Goal: Check status

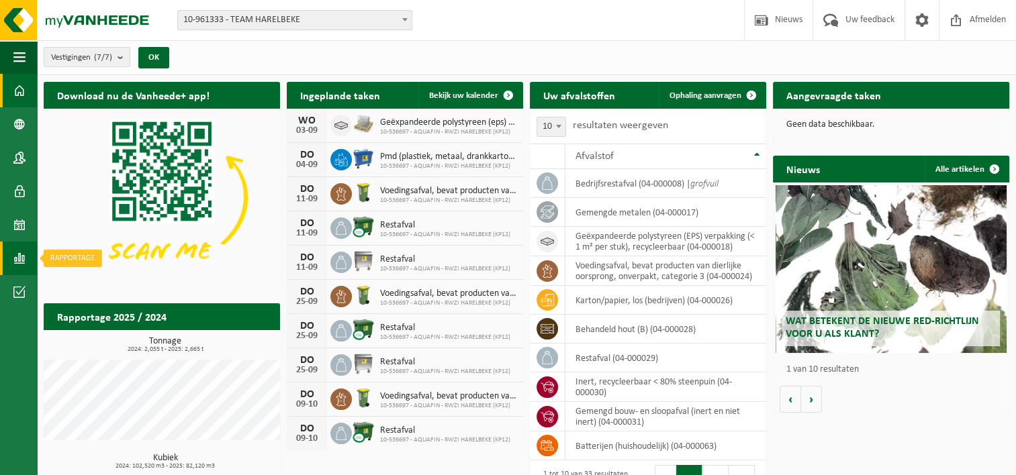
click at [16, 260] on span at bounding box center [19, 259] width 12 height 34
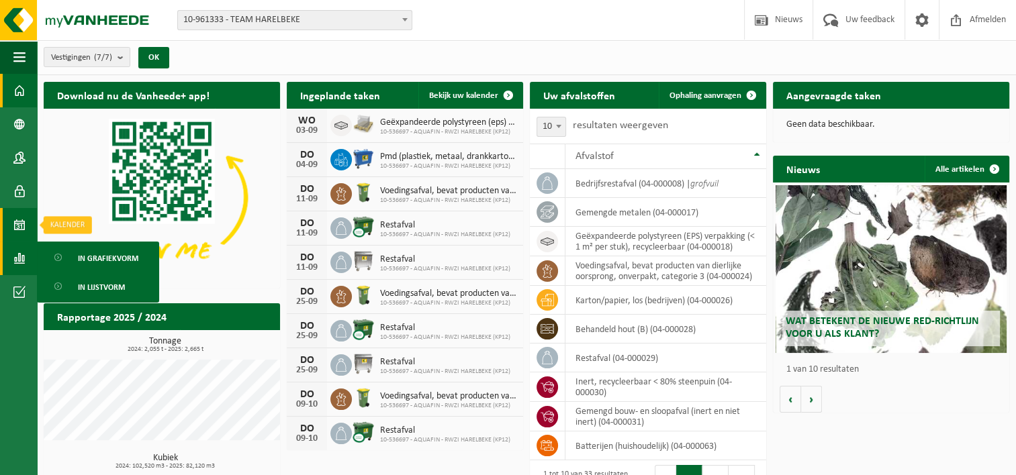
click at [16, 226] on span at bounding box center [19, 225] width 12 height 34
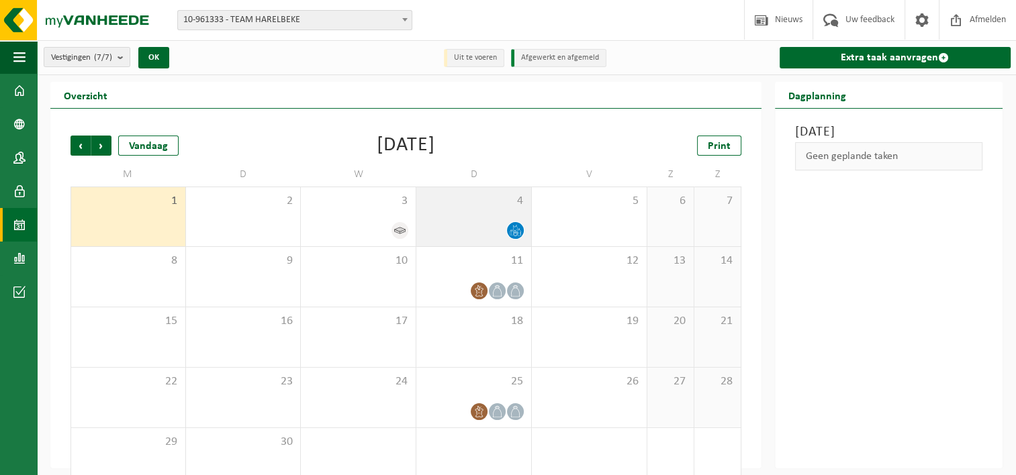
click at [495, 226] on div at bounding box center [473, 231] width 101 height 18
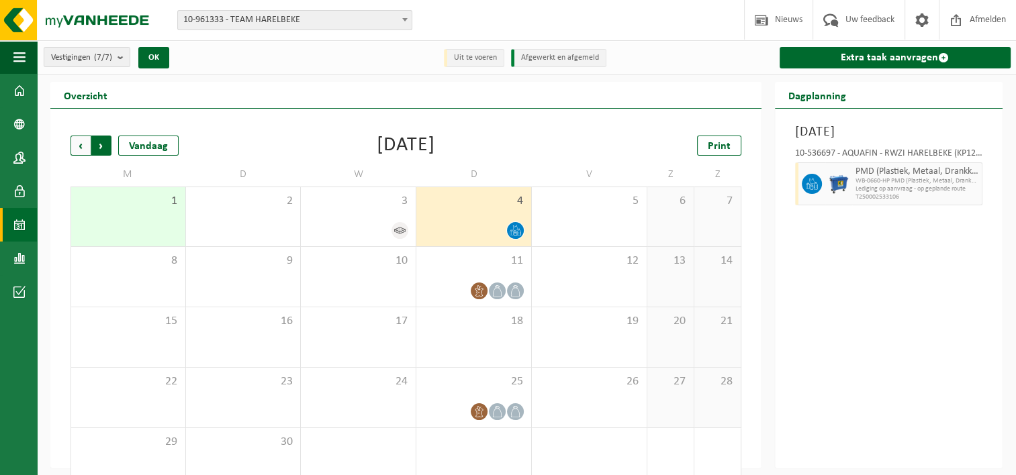
click at [79, 147] on span "Vorige" at bounding box center [80, 146] width 20 height 20
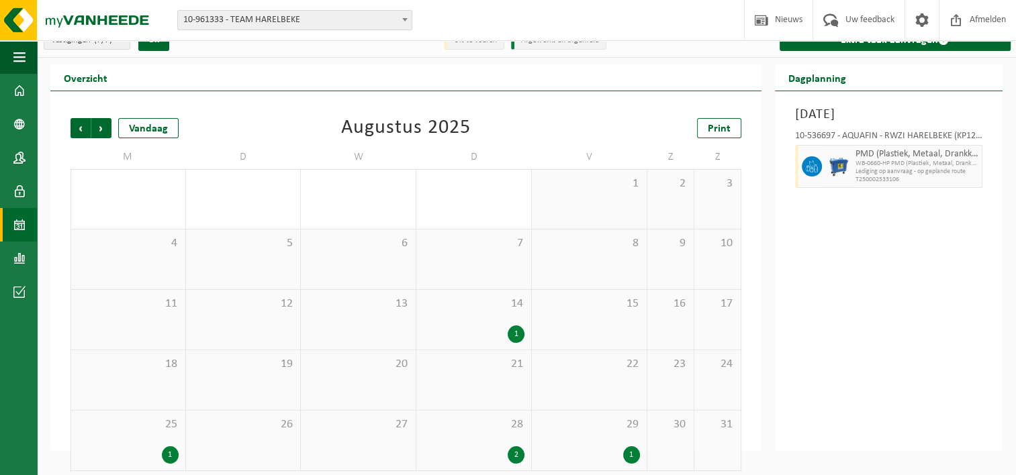
scroll to position [26, 0]
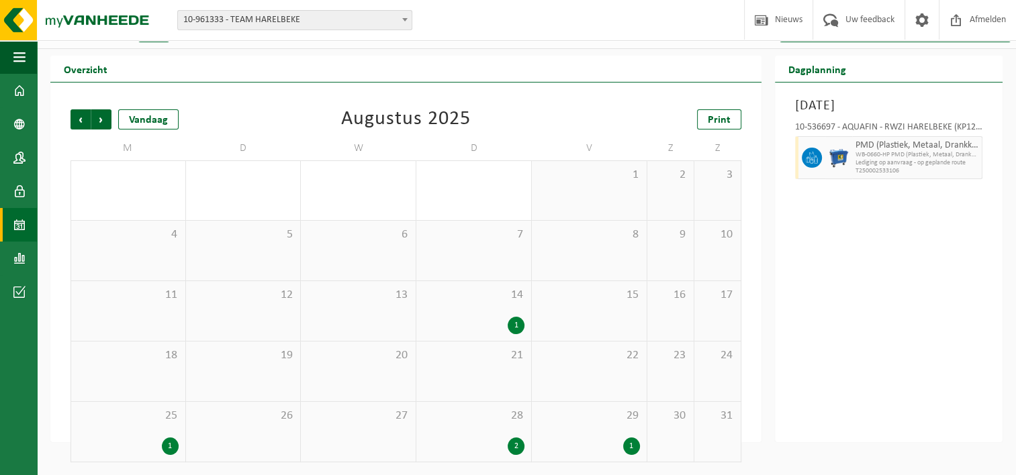
click at [516, 446] on div "2" at bounding box center [516, 446] width 17 height 17
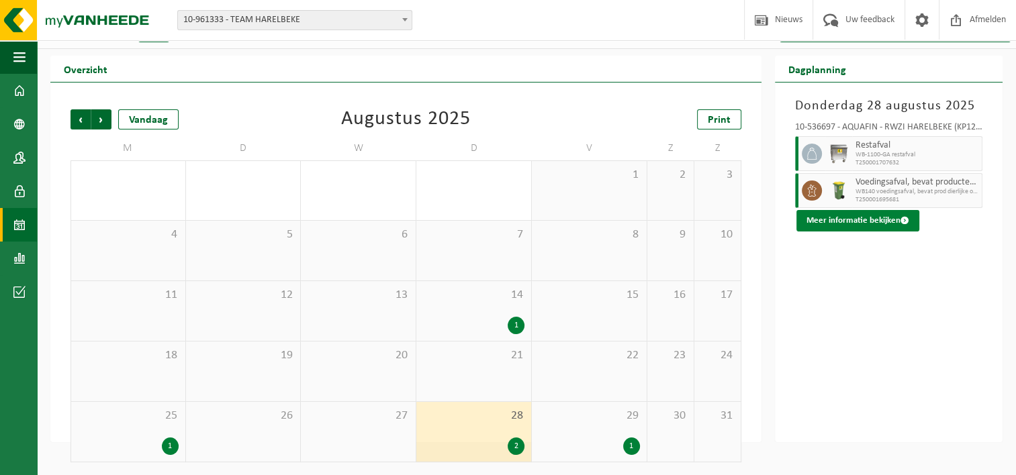
click at [857, 222] on button "Meer informatie bekijken" at bounding box center [857, 220] width 123 height 21
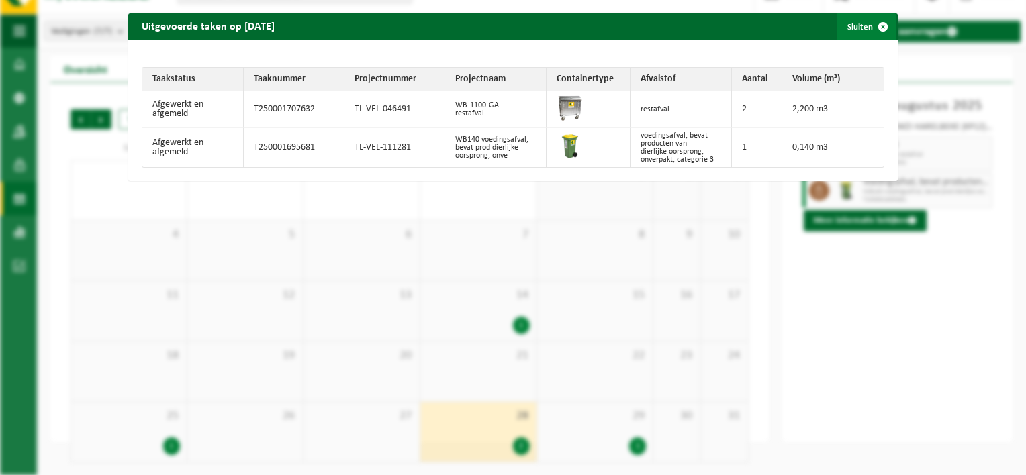
click at [875, 26] on span "button" at bounding box center [882, 26] width 27 height 27
